Goal: Information Seeking & Learning: Find contact information

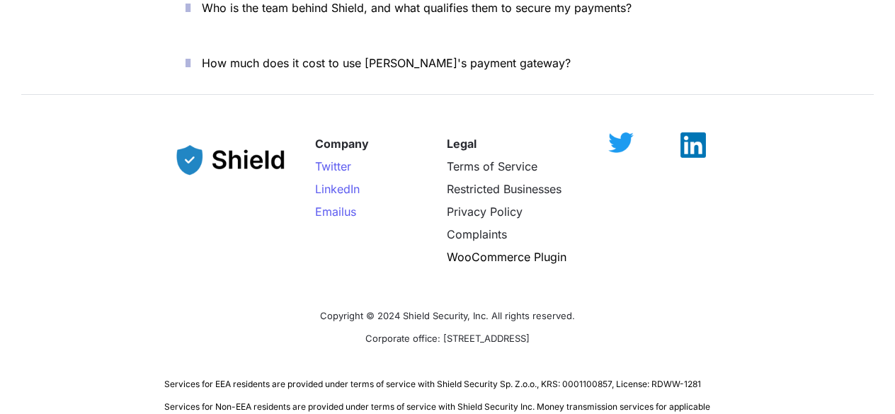
scroll to position [5248, 0]
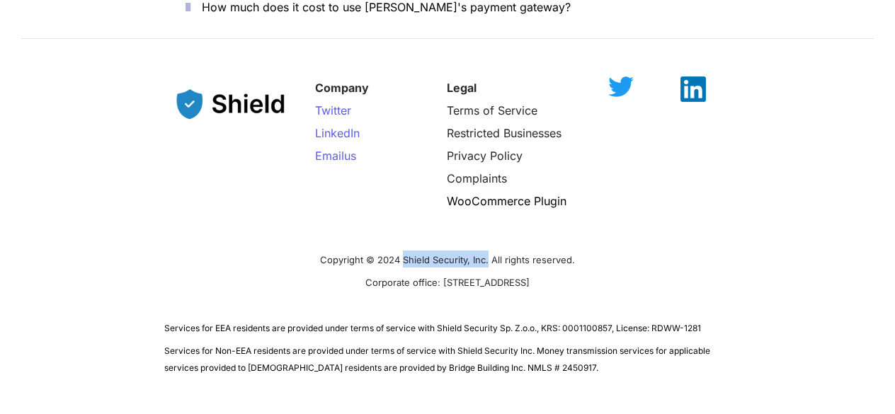
drag, startPoint x: 404, startPoint y: 203, endPoint x: 488, endPoint y: 207, distance: 85.1
click at [488, 254] on span "Copyright © 2024 Shield Security, Inc. All rights reserved." at bounding box center [447, 259] width 255 height 11
copy span "Shield Security, Inc."
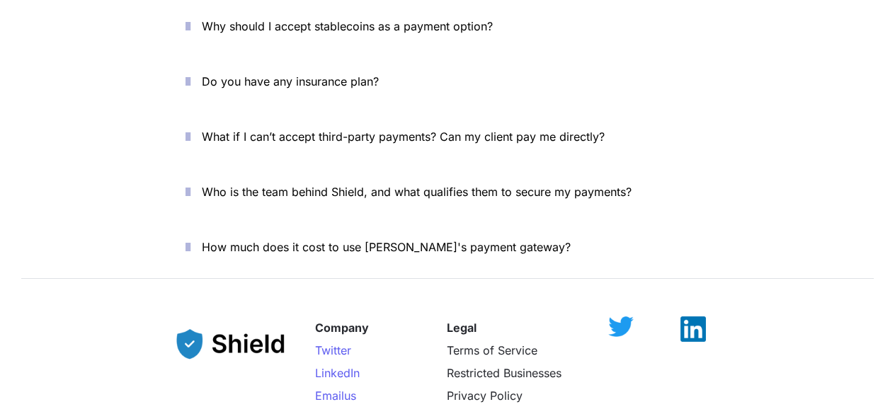
scroll to position [5248, 0]
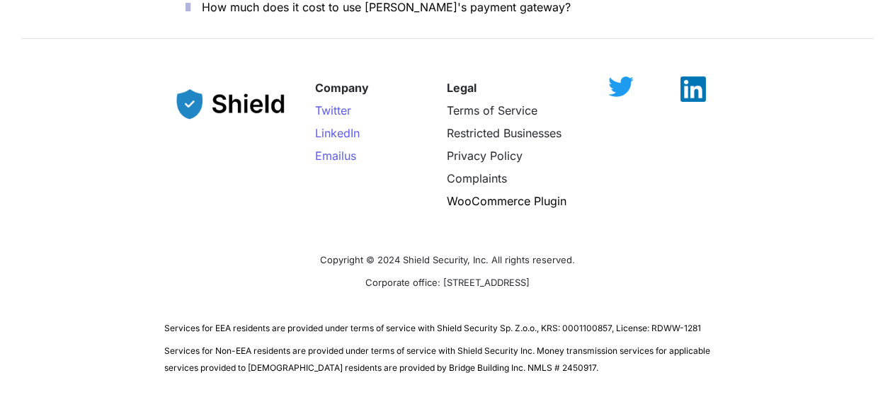
drag, startPoint x: 404, startPoint y: 227, endPoint x: 570, endPoint y: 229, distance: 166.4
click at [570, 270] on p "Corporate office: [STREET_ADDRESS]" at bounding box center [447, 281] width 566 height 23
copy span "2608 NW 72nd Ave, Miami, FL 33122"
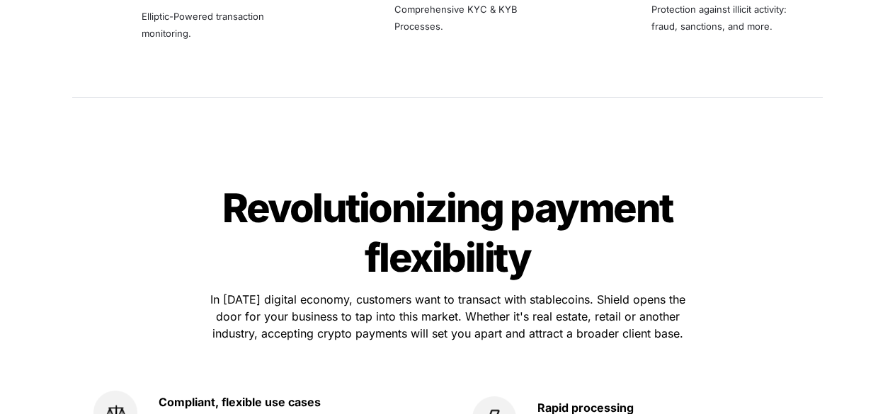
scroll to position [2440, 0]
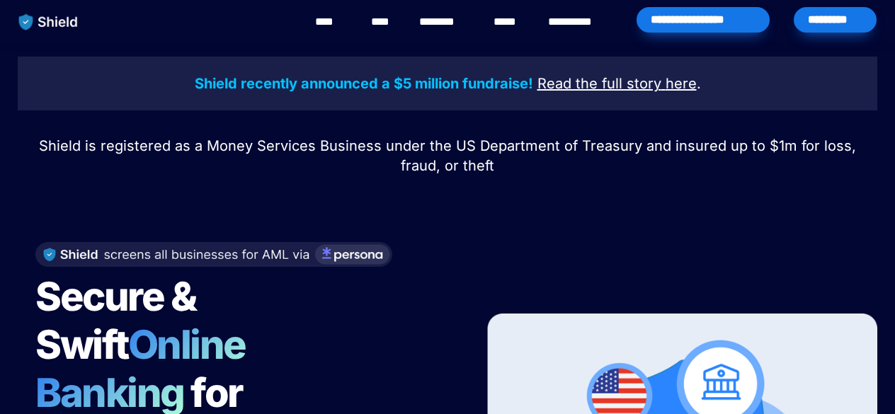
click at [445, 24] on link "********" at bounding box center [444, 21] width 50 height 17
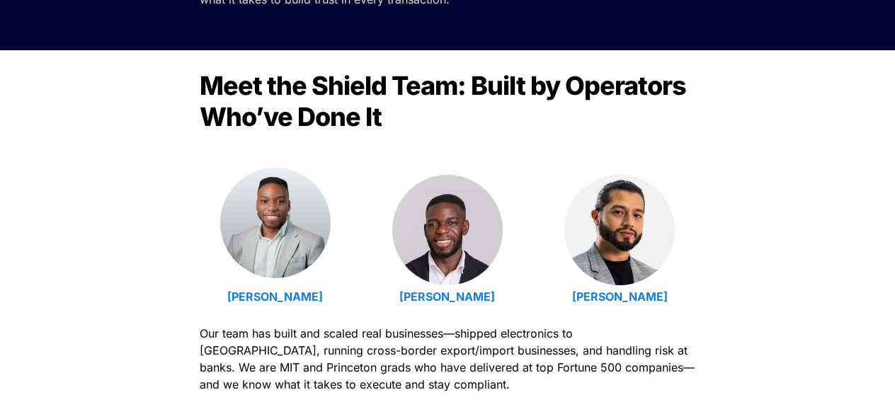
scroll to position [409, 0]
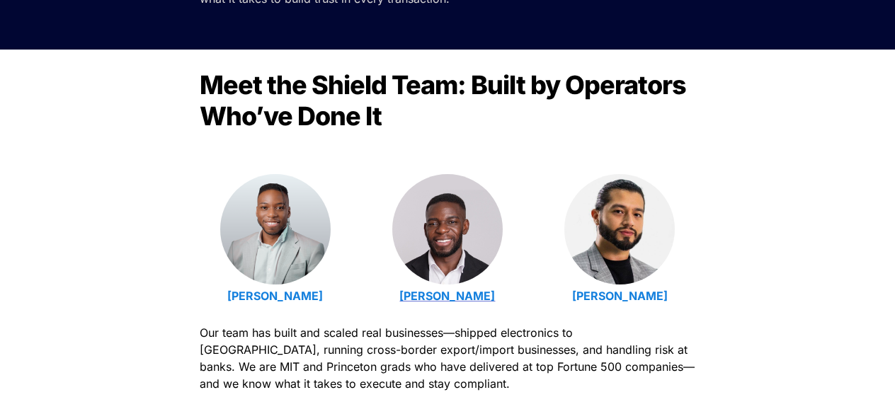
click at [412, 295] on strong "[PERSON_NAME]" at bounding box center [447, 296] width 96 height 14
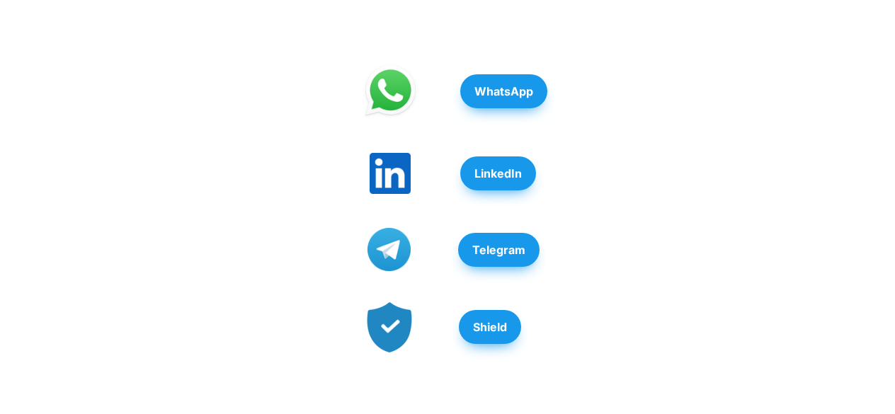
scroll to position [420, 0]
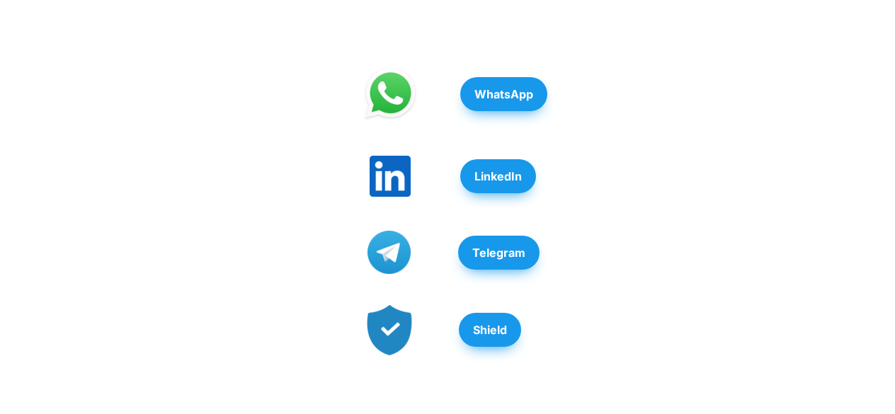
click at [144, 35] on div "WhatsApp LinkedIn Telegram Shield" at bounding box center [447, 210] width 895 height 408
click at [700, 154] on div "WhatsApp LinkedIn Telegram Shield" at bounding box center [447, 210] width 895 height 408
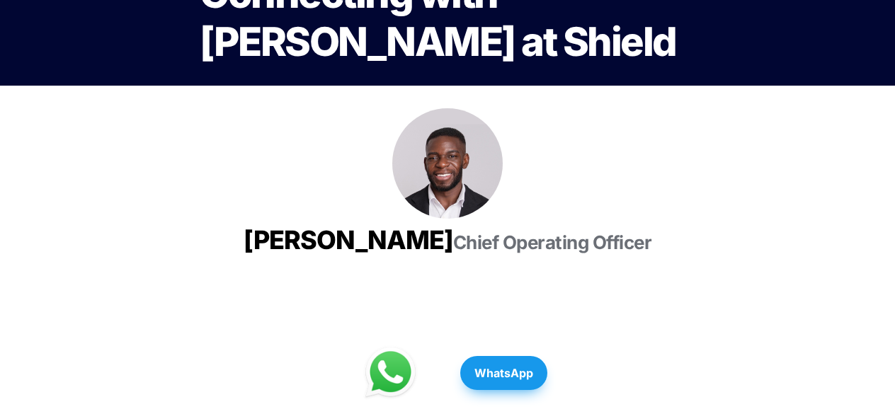
scroll to position [142, 0]
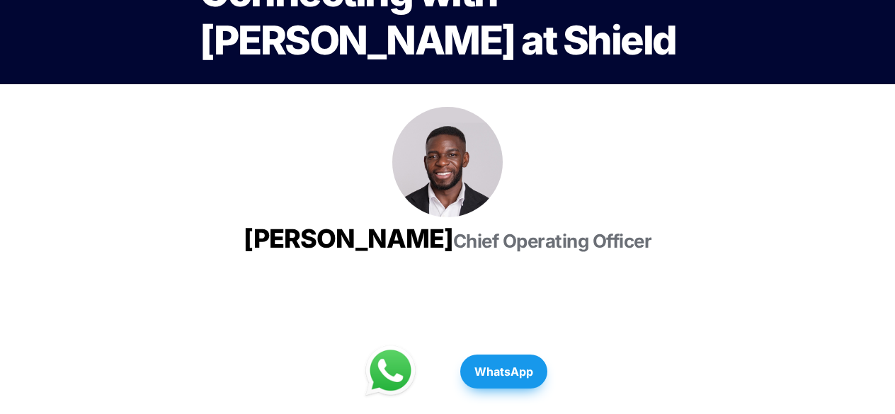
drag, startPoint x: 353, startPoint y: 235, endPoint x: 556, endPoint y: 249, distance: 203.7
click at [556, 249] on h3 "Isaiah Udotong Chief Operating Officer" at bounding box center [448, 238] width 496 height 43
copy span "Isaiah Udotong"
click at [466, 211] on div at bounding box center [448, 162] width 496 height 110
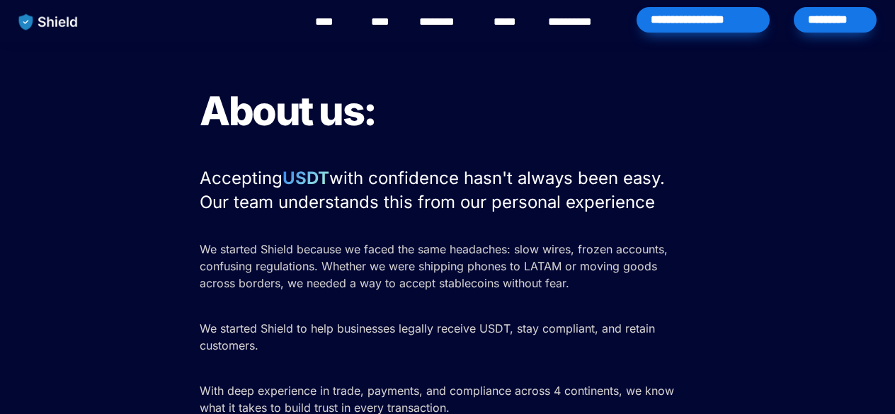
scroll to position [409, 0]
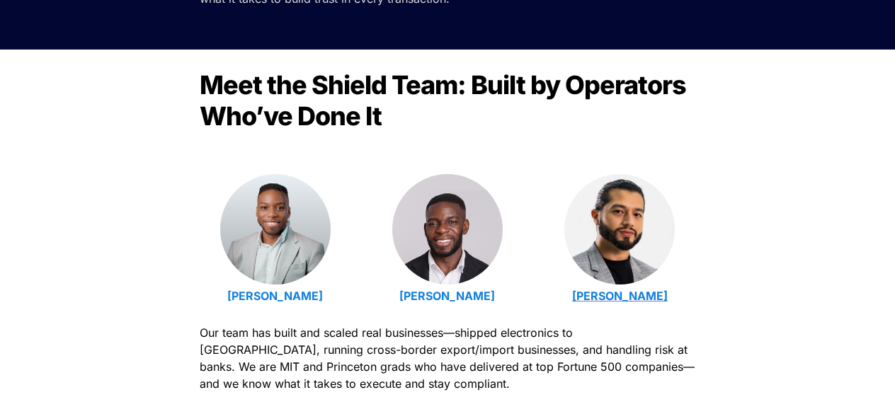
click at [606, 298] on strong "[PERSON_NAME]" at bounding box center [620, 296] width 96 height 14
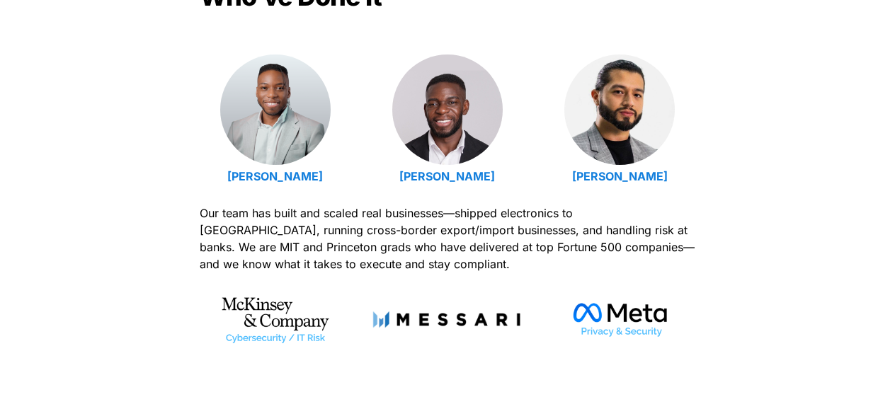
scroll to position [530, 0]
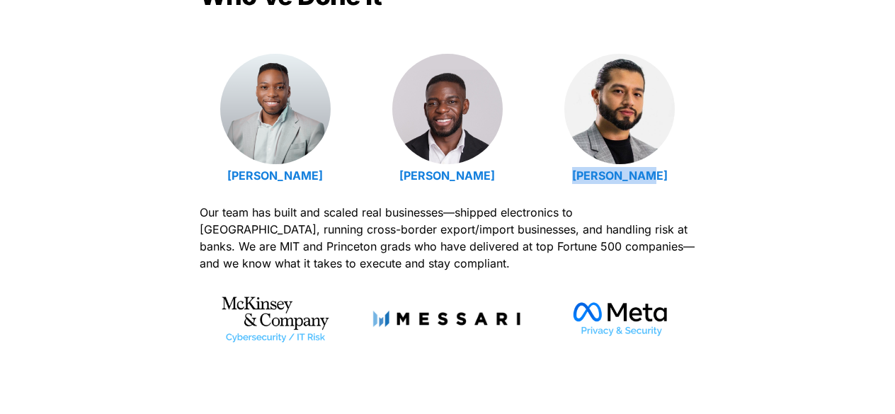
drag, startPoint x: 689, startPoint y: 177, endPoint x: 585, endPoint y: 183, distance: 104.3
click at [585, 183] on p "[PERSON_NAME]" at bounding box center [619, 175] width 151 height 23
copy strong "[PERSON_NAME]"
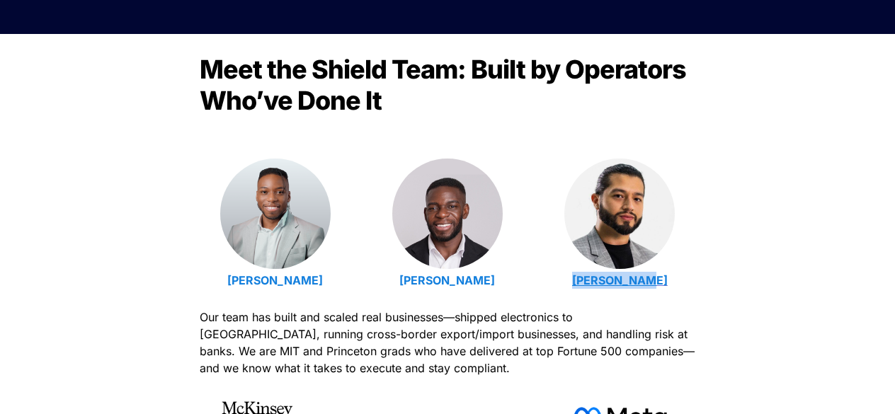
scroll to position [425, 0]
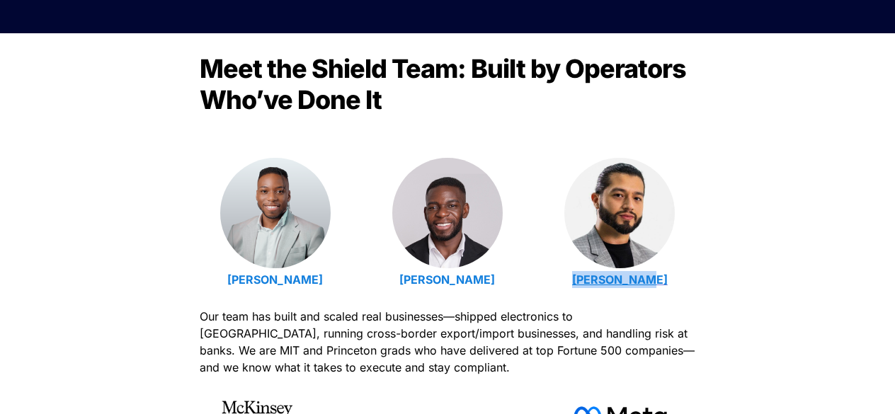
click at [605, 273] on strong "[PERSON_NAME]" at bounding box center [620, 280] width 96 height 14
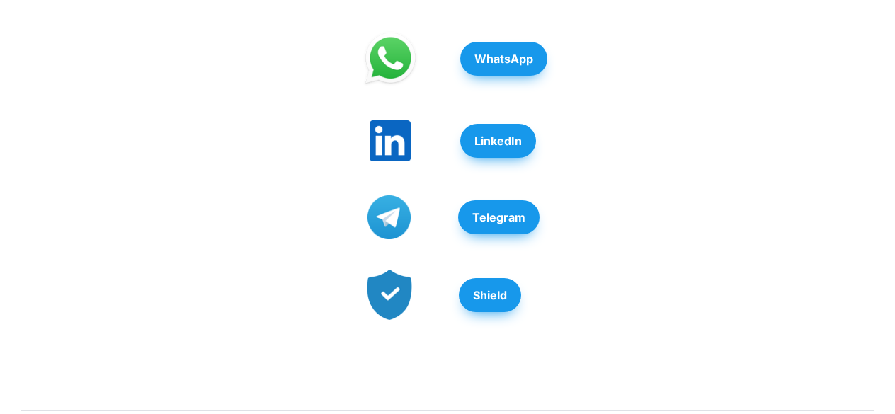
scroll to position [530, 0]
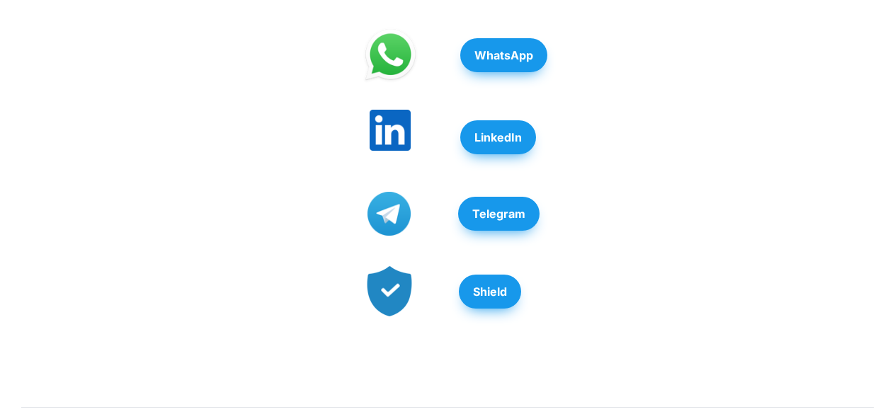
click at [378, 110] on img at bounding box center [390, 130] width 41 height 41
